Goal: Transaction & Acquisition: Purchase product/service

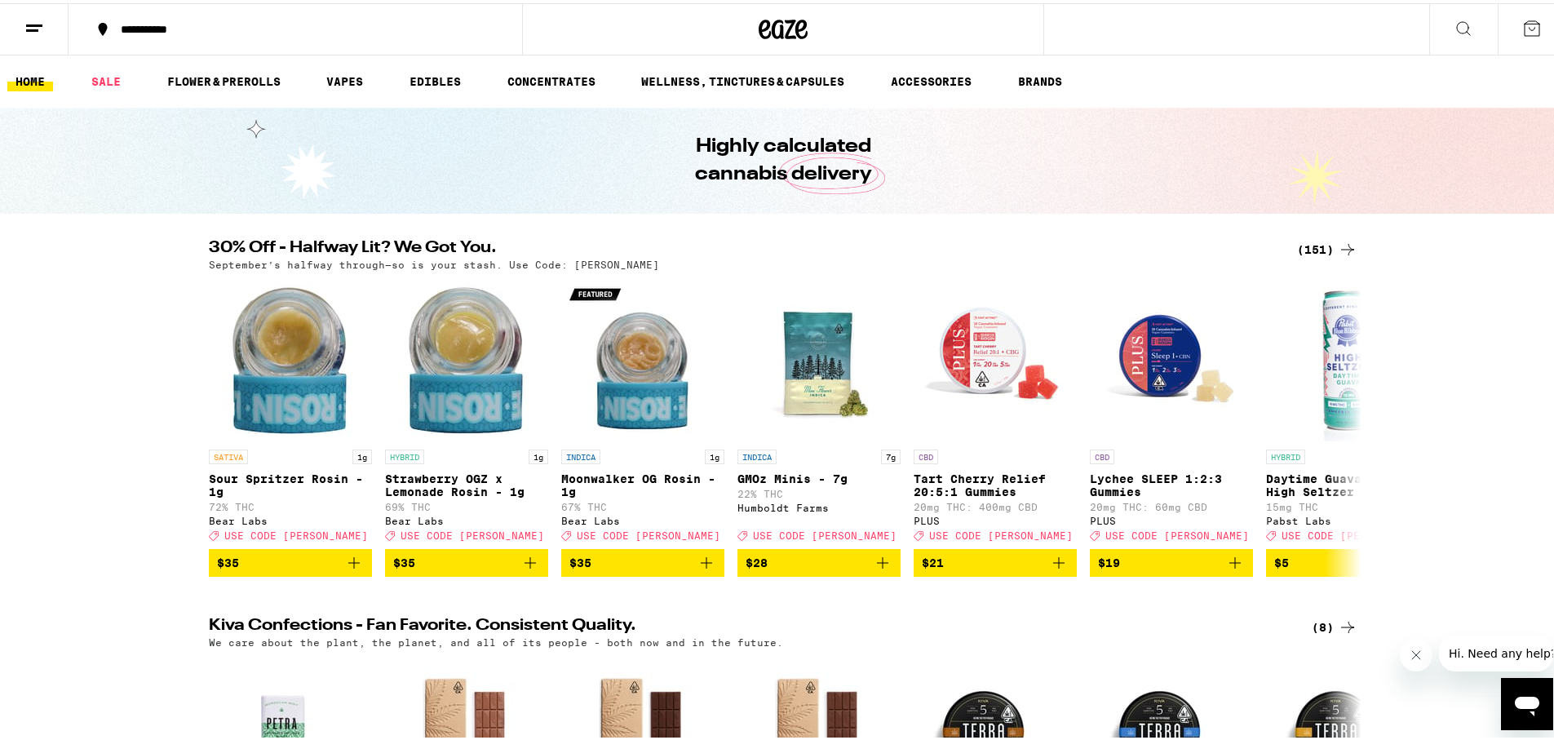
click at [1313, 243] on div "(151)" at bounding box center [1327, 247] width 60 height 20
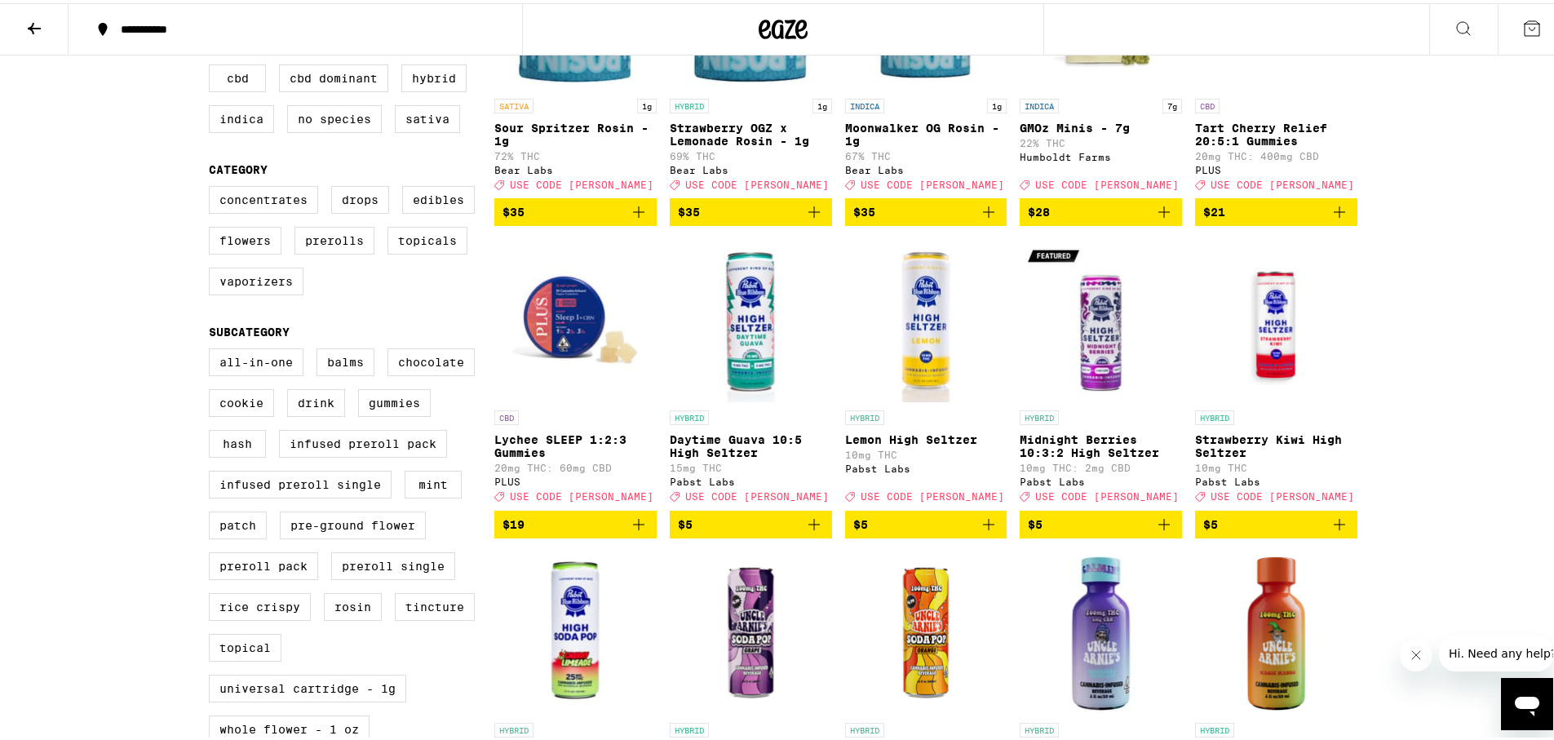
scroll to position [326, 0]
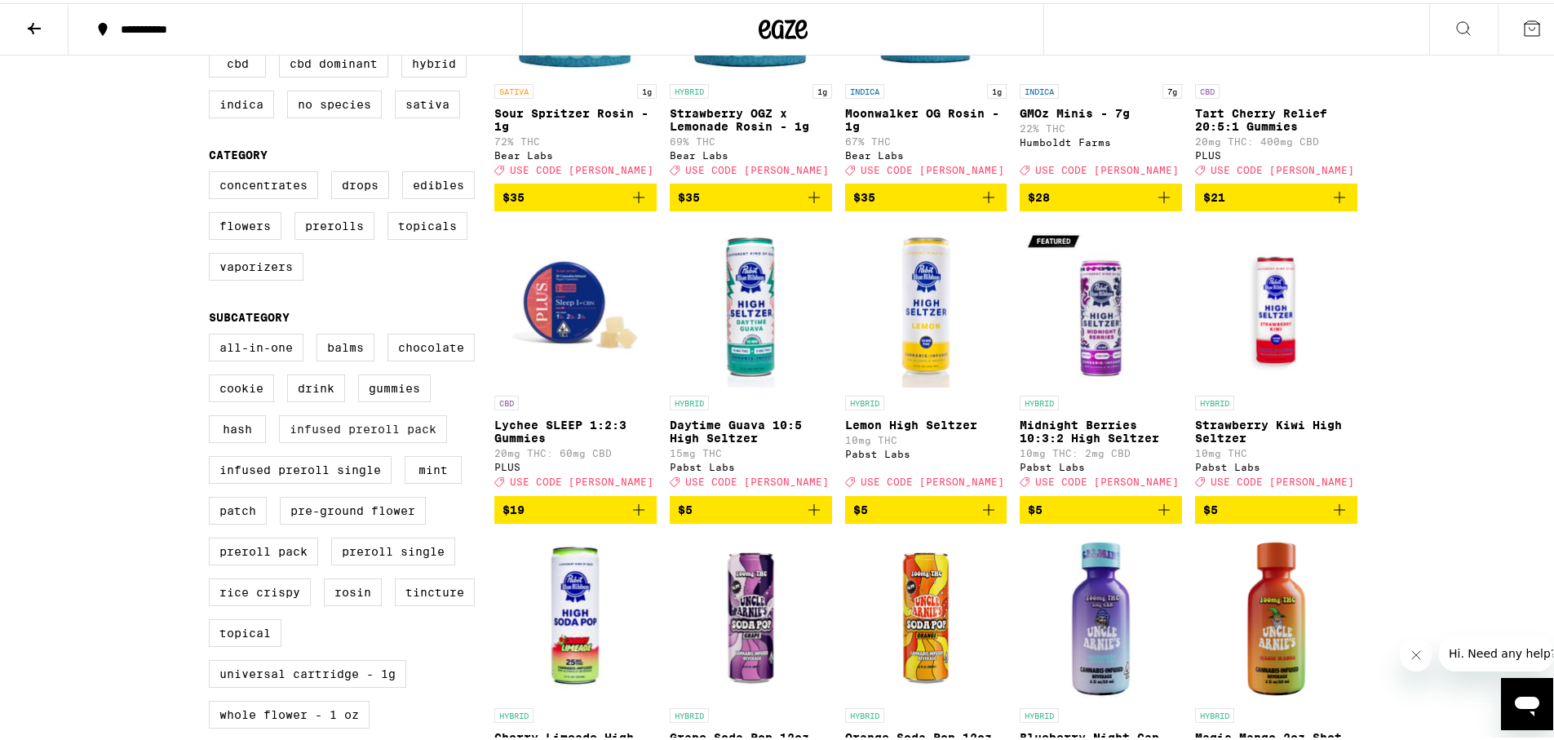
click at [421, 440] on label "Infused Preroll Pack" at bounding box center [363, 426] width 168 height 28
click at [213, 334] on input "Infused Preroll Pack" at bounding box center [212, 333] width 1 height 1
checkbox input "true"
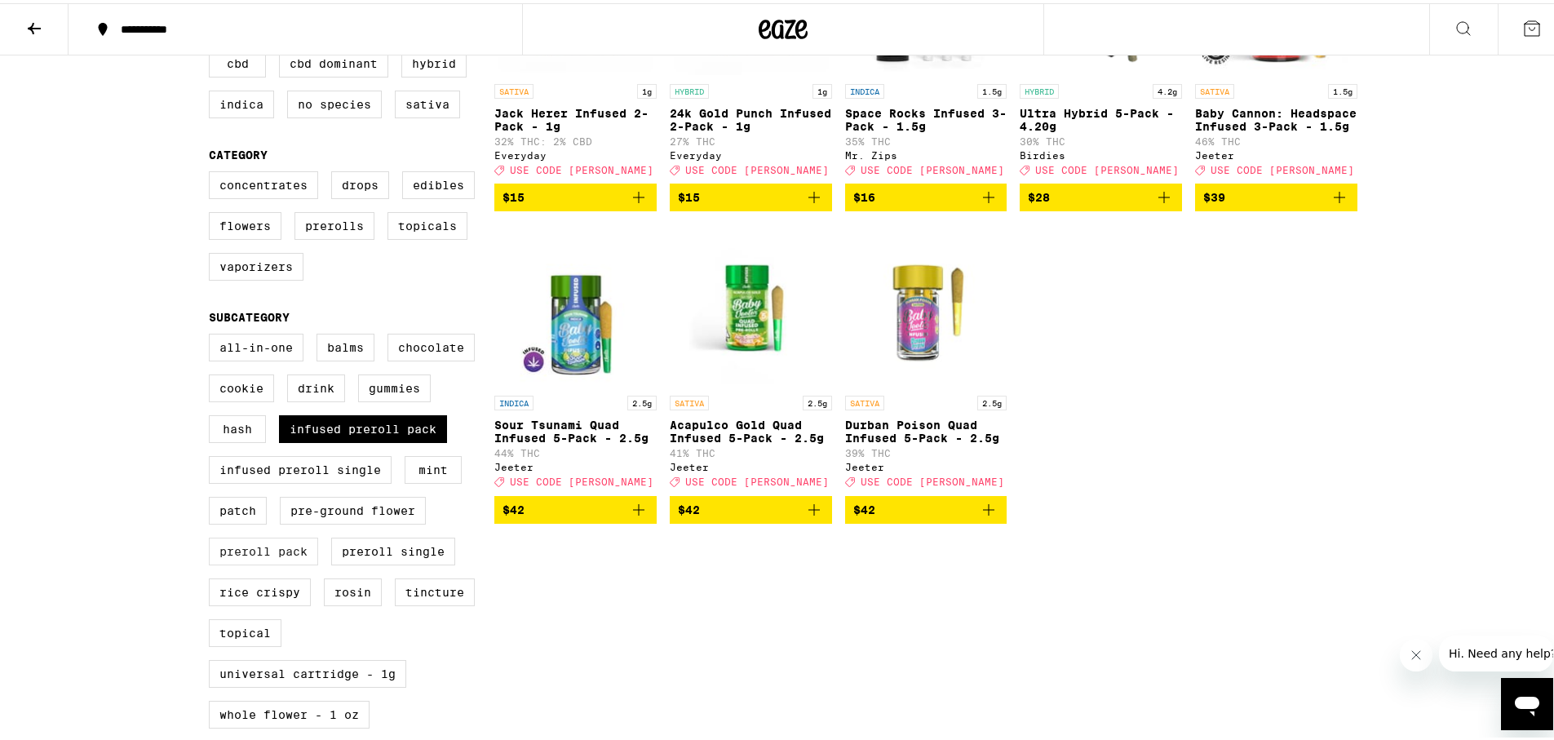
click at [286, 562] on label "Preroll Pack" at bounding box center [263, 548] width 109 height 28
click at [213, 334] on input "Preroll Pack" at bounding box center [212, 333] width 1 height 1
checkbox input "true"
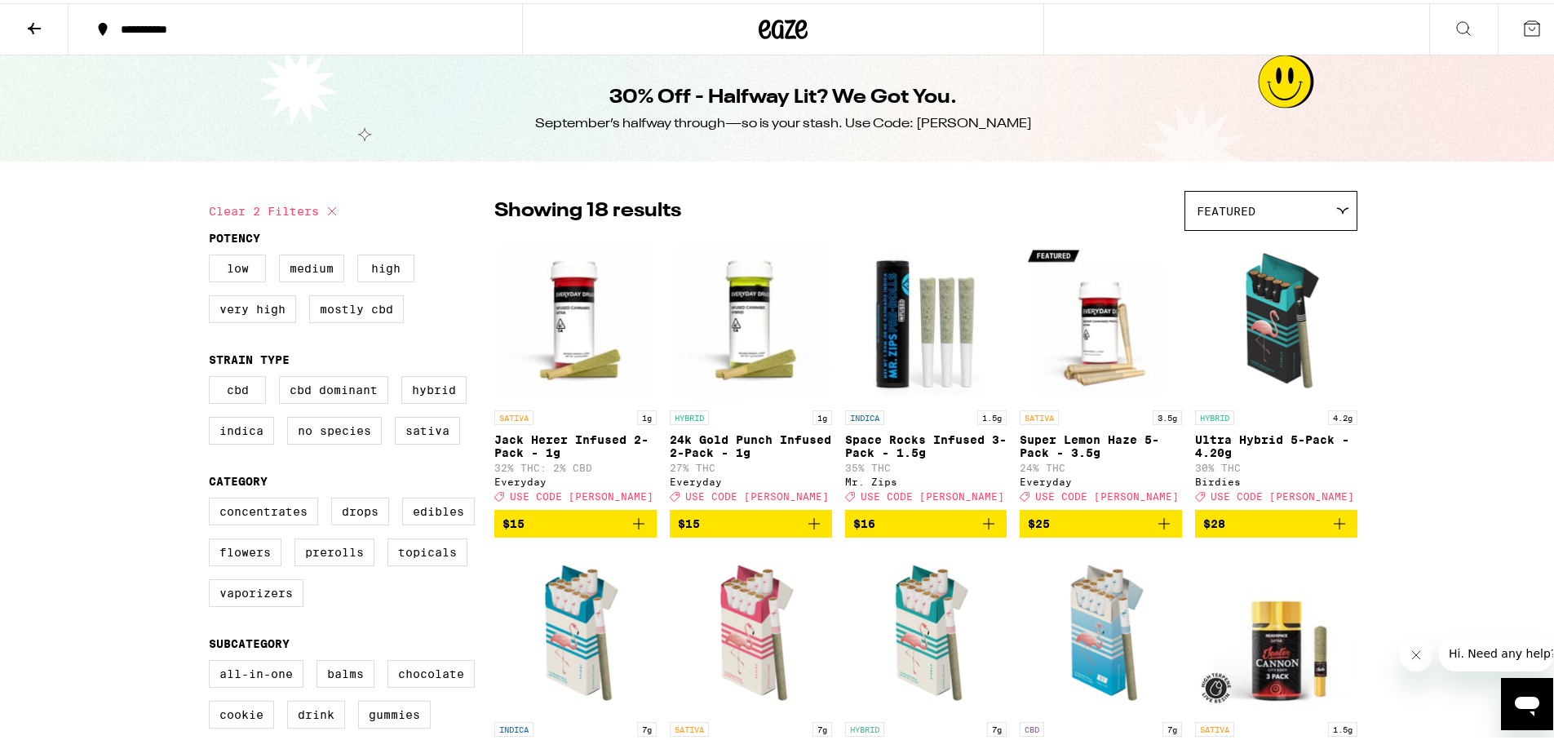
scroll to position [408, 0]
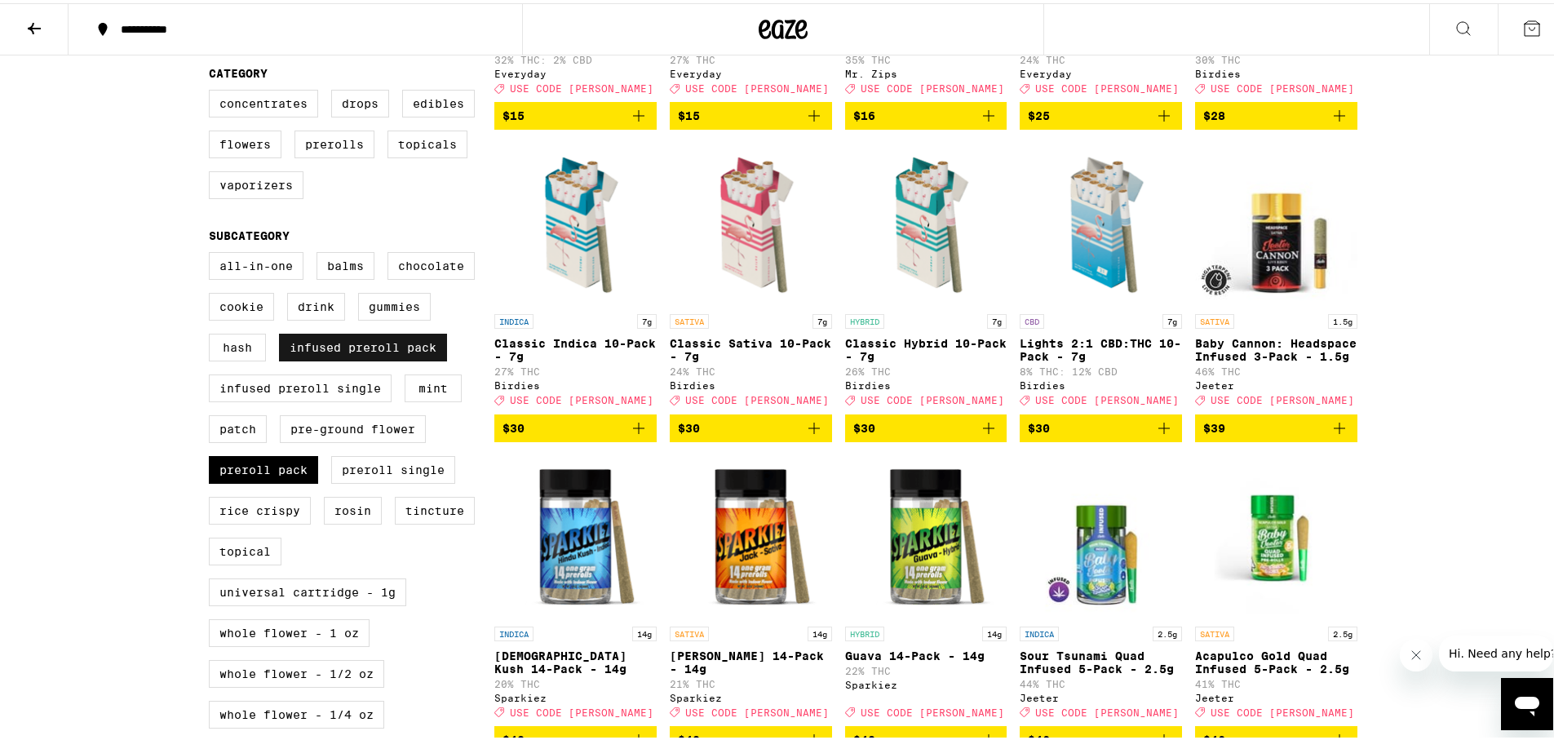
click at [355, 358] on label "Infused Preroll Pack" at bounding box center [363, 344] width 168 height 28
click at [213, 252] on input "Infused Preroll Pack" at bounding box center [212, 251] width 1 height 1
checkbox input "false"
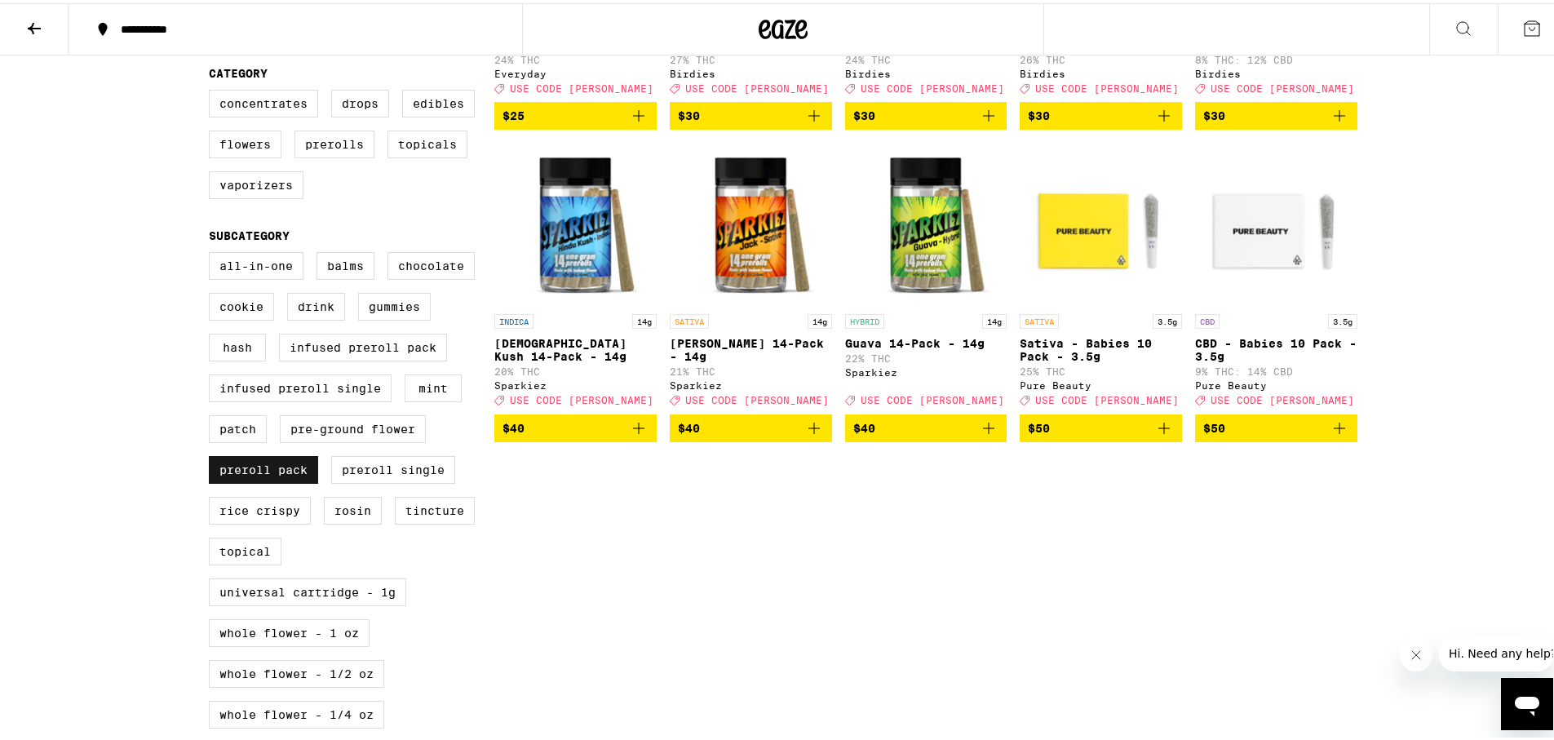
click at [260, 480] on label "Preroll Pack" at bounding box center [263, 467] width 109 height 28
click at [213, 252] on input "Preroll Pack" at bounding box center [212, 251] width 1 height 1
checkbox input "false"
